Goal: Task Accomplishment & Management: Manage account settings

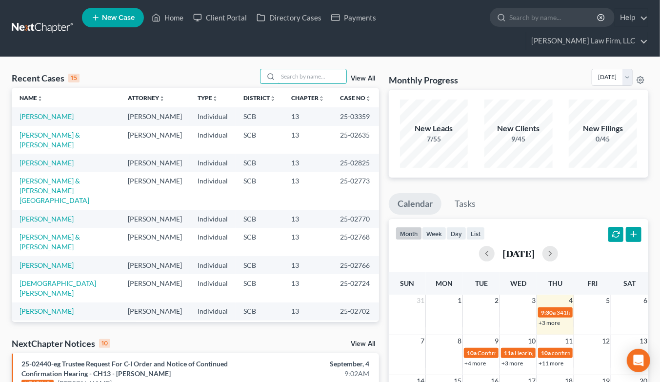
click at [324, 69] on input "search" at bounding box center [312, 76] width 68 height 14
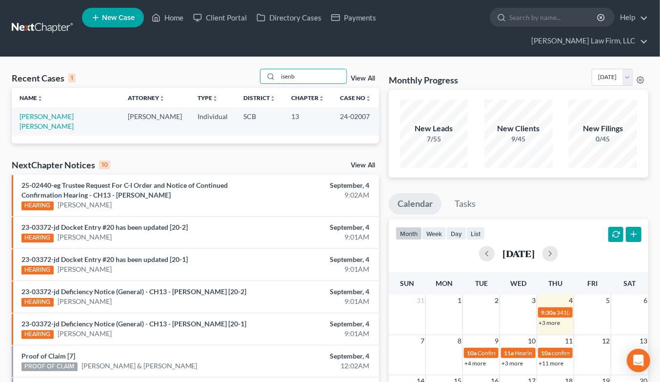
type input "isenb"
click at [56, 112] on link "[PERSON_NAME] [PERSON_NAME]" at bounding box center [47, 121] width 54 height 18
select select "2"
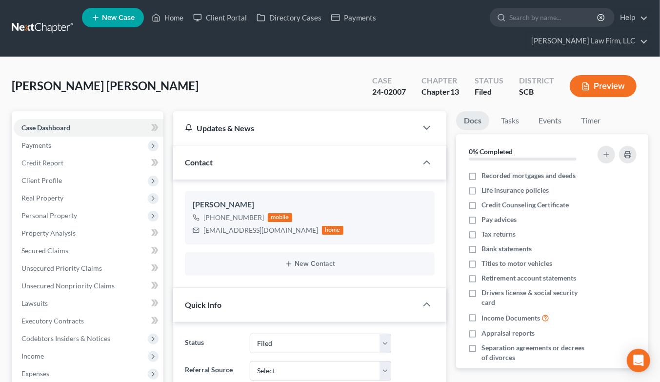
select select "2"
drag, startPoint x: 204, startPoint y: 211, endPoint x: 284, endPoint y: 218, distance: 80.3
click at [284, 224] on div "[EMAIL_ADDRESS][DOMAIN_NAME] home" at bounding box center [268, 230] width 151 height 13
copy div "[EMAIL_ADDRESS][DOMAIN_NAME]"
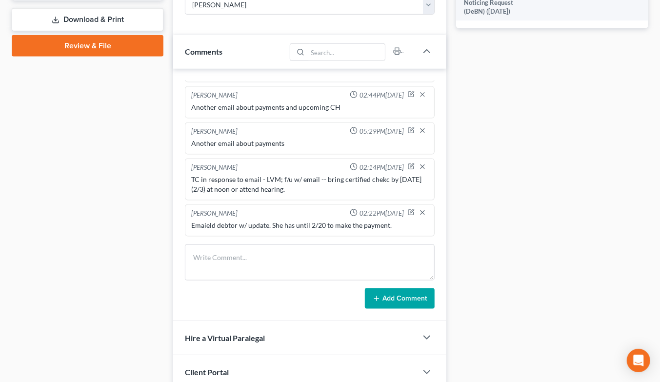
scroll to position [557, 0]
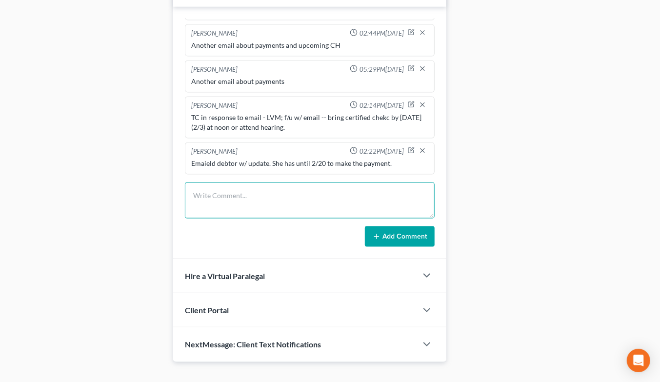
click at [294, 185] on textarea at bounding box center [310, 200] width 250 height 36
type textarea "Emailed debtor re payments"
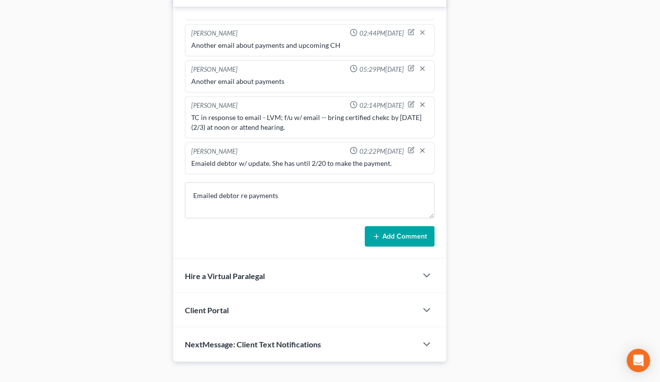
click at [405, 226] on button "Add Comment" at bounding box center [400, 236] width 70 height 20
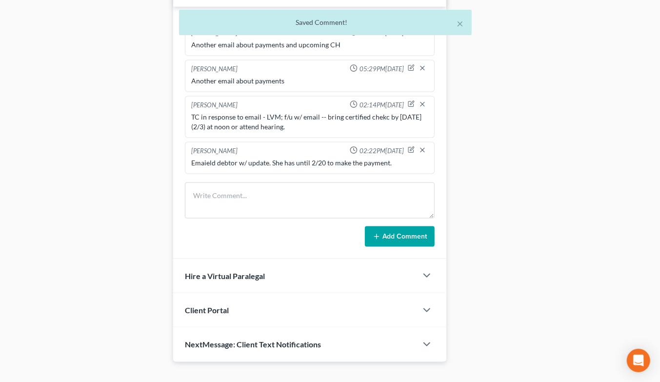
scroll to position [797, 0]
